Goal: Information Seeking & Learning: Learn about a topic

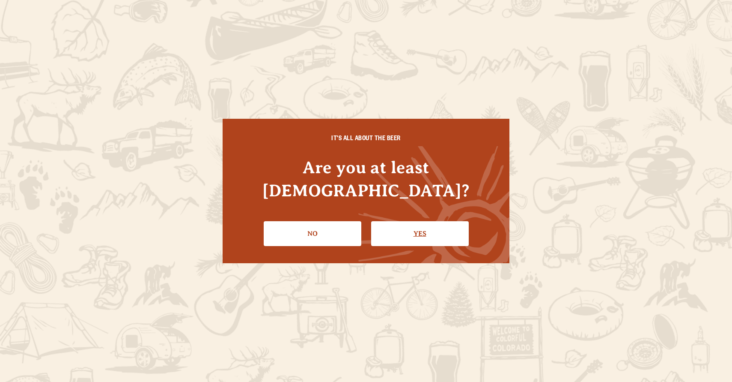
click at [424, 224] on link "Yes" at bounding box center [420, 233] width 98 height 25
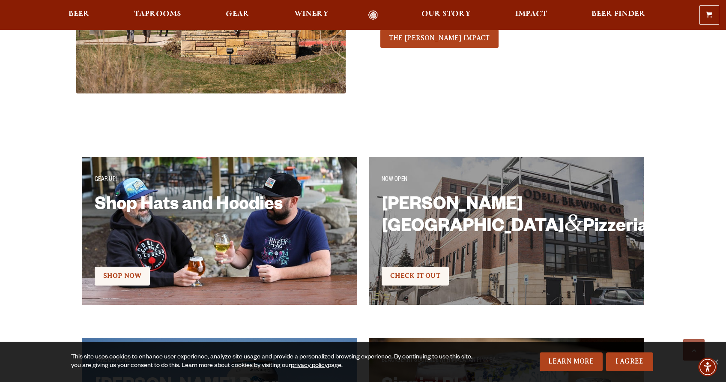
scroll to position [1483, 0]
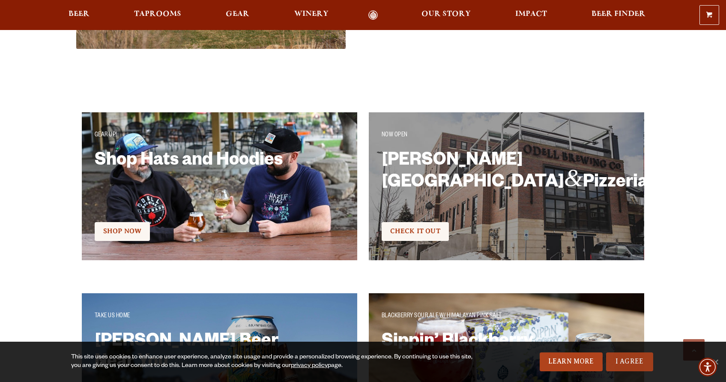
click at [626, 364] on link "I Agree" at bounding box center [629, 361] width 47 height 19
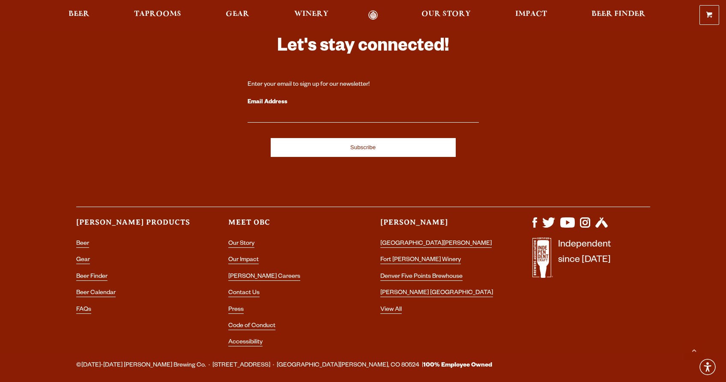
scroll to position [2514, 0]
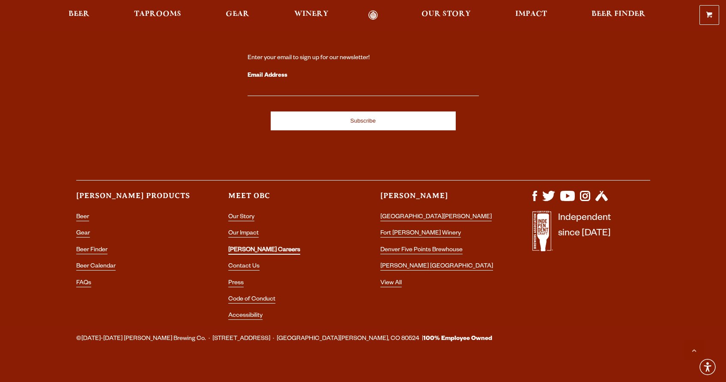
click at [252, 247] on link "[PERSON_NAME] Careers" at bounding box center [264, 251] width 72 height 8
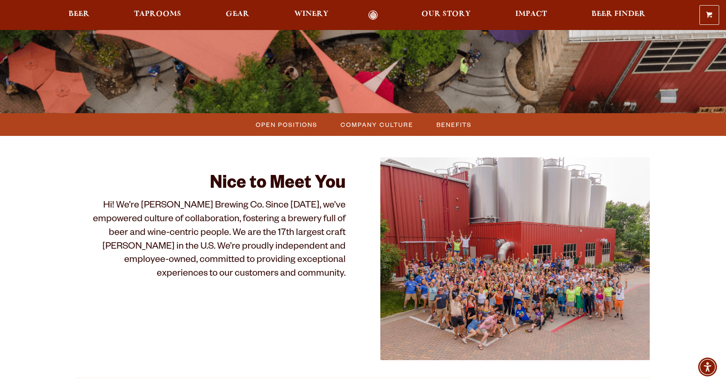
scroll to position [167, 0]
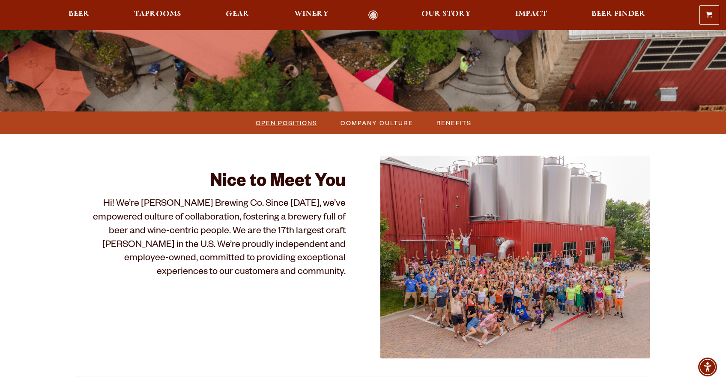
click at [289, 123] on span "Open Positions" at bounding box center [287, 122] width 62 height 12
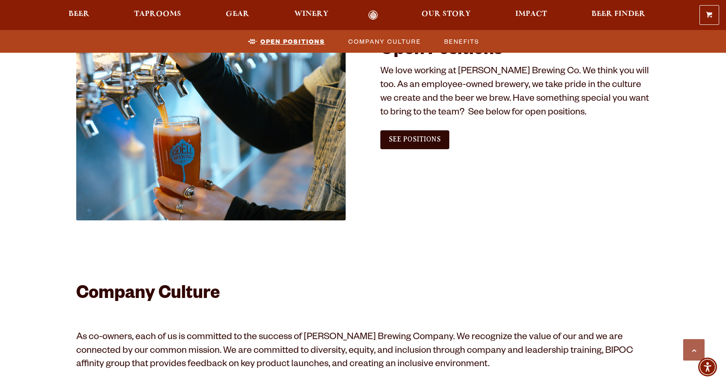
scroll to position [521, 0]
click at [399, 139] on span "See Positions" at bounding box center [415, 139] width 52 height 8
